Goal: Task Accomplishment & Management: Manage account settings

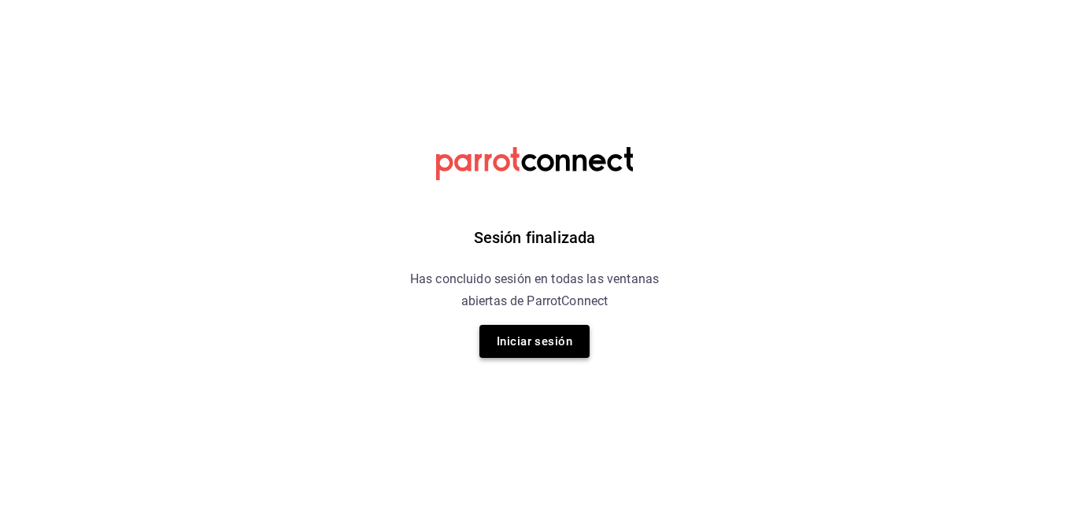
click at [554, 342] on button "Iniciar sesión" at bounding box center [534, 341] width 110 height 33
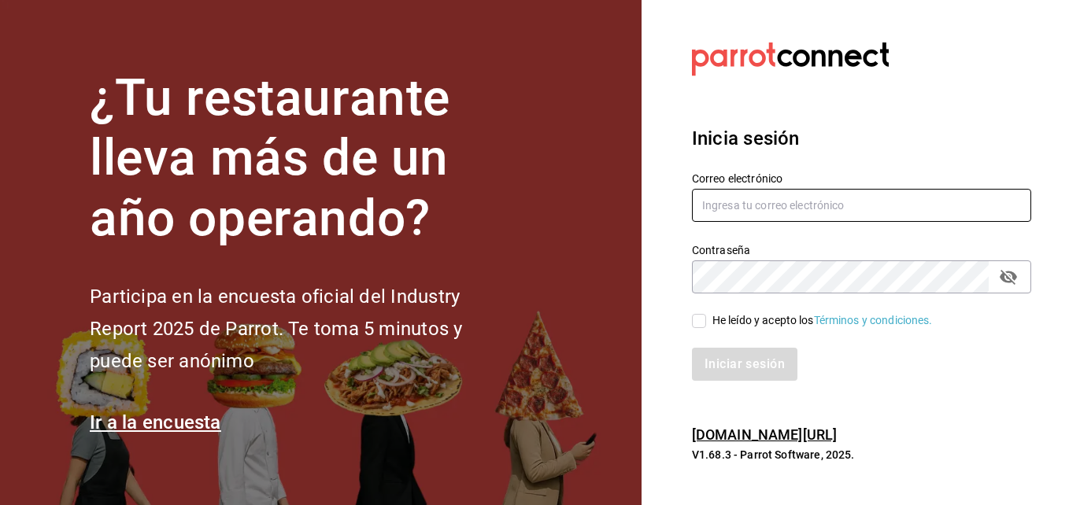
click at [782, 205] on input "text" at bounding box center [861, 205] width 339 height 33
type input "[EMAIL_ADDRESS][DOMAIN_NAME]"
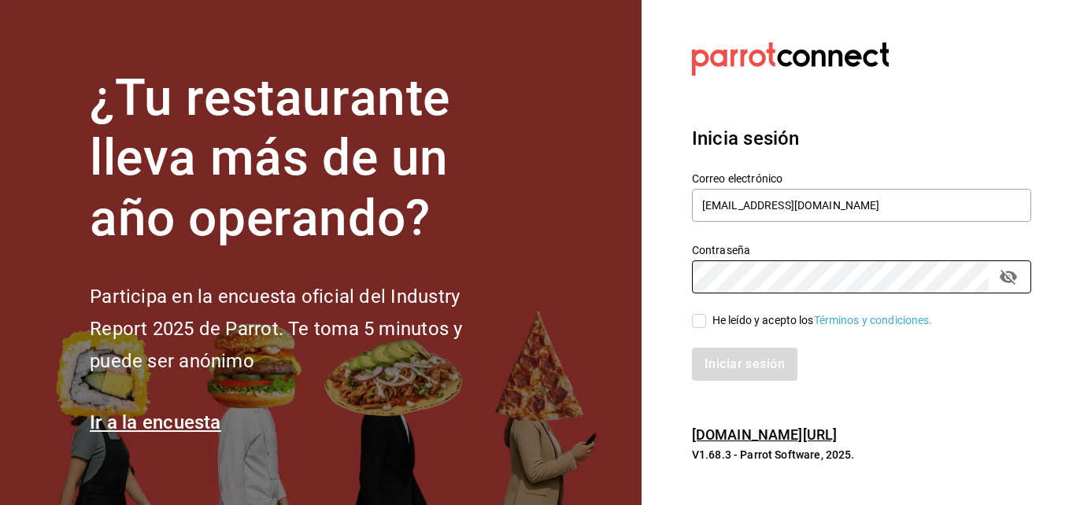
click at [702, 321] on input "He leído y acepto los Términos y condiciones." at bounding box center [699, 321] width 14 height 14
checkbox input "true"
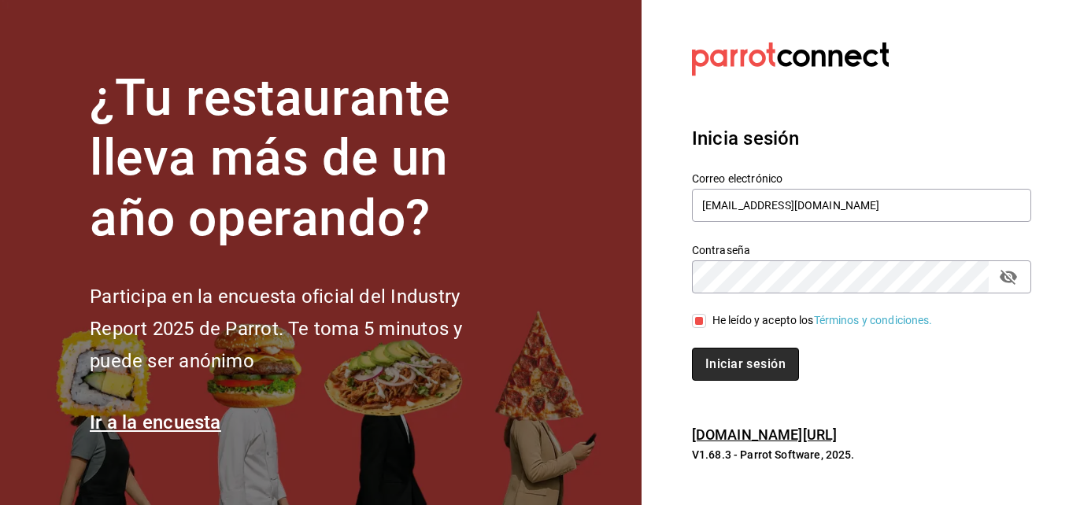
click at [734, 362] on button "Iniciar sesión" at bounding box center [745, 364] width 107 height 33
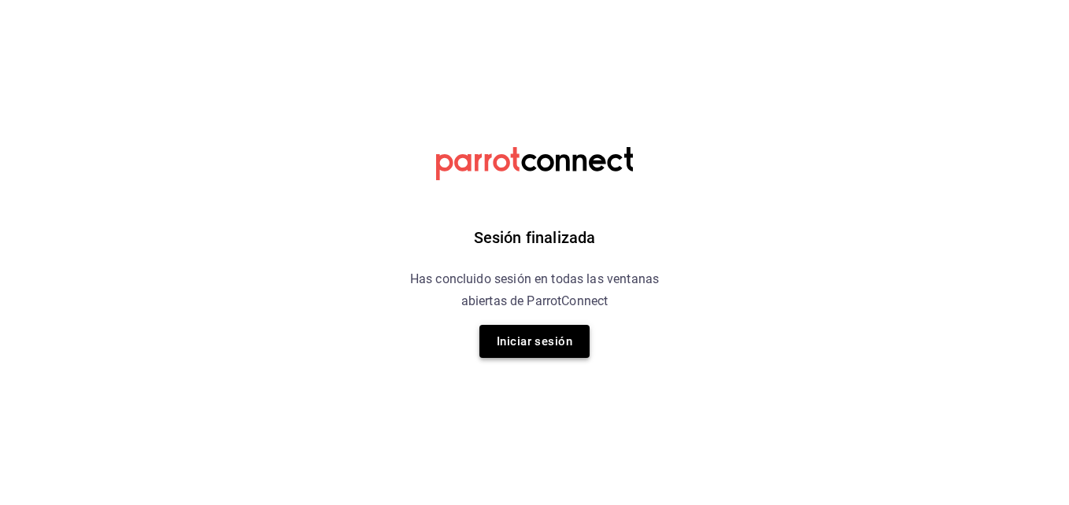
click at [582, 335] on button "Iniciar sesión" at bounding box center [534, 341] width 110 height 33
